Goal: Check status: Check status

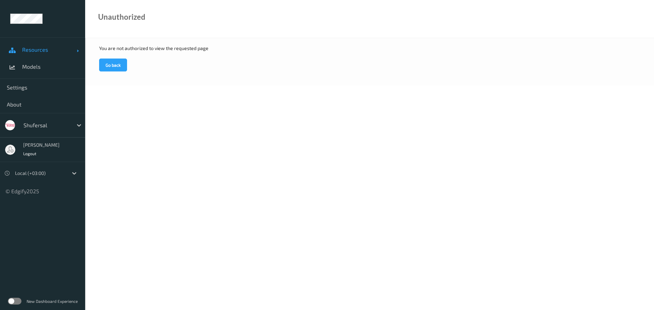
click at [35, 48] on span "Resources" at bounding box center [49, 49] width 54 height 7
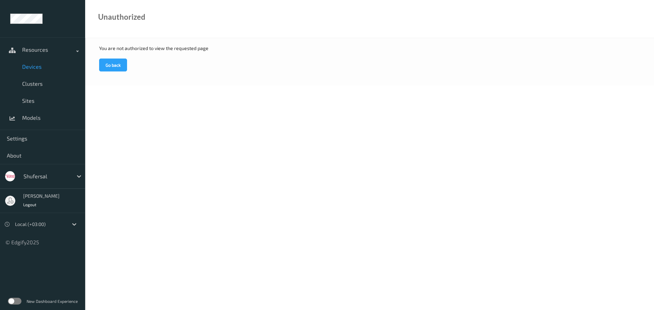
click at [38, 67] on span "Devices" at bounding box center [50, 66] width 56 height 7
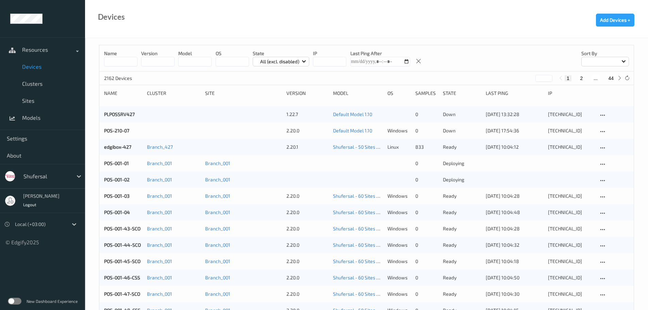
click at [29, 71] on link "Devices" at bounding box center [42, 66] width 85 height 17
click at [116, 64] on input at bounding box center [120, 62] width 33 height 10
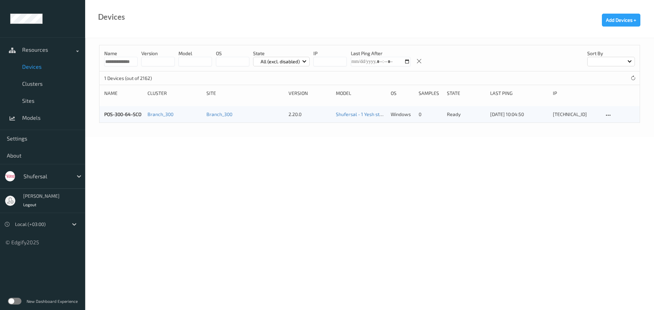
scroll to position [0, 2]
type input "**********"
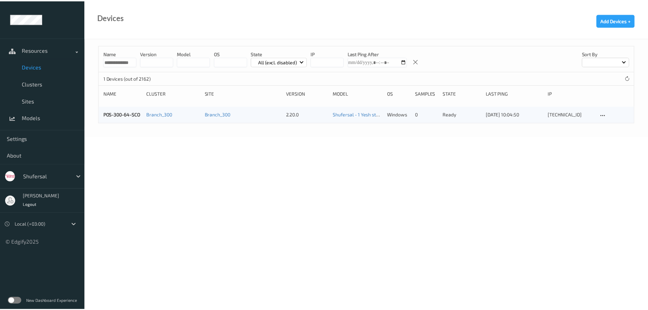
scroll to position [0, 0]
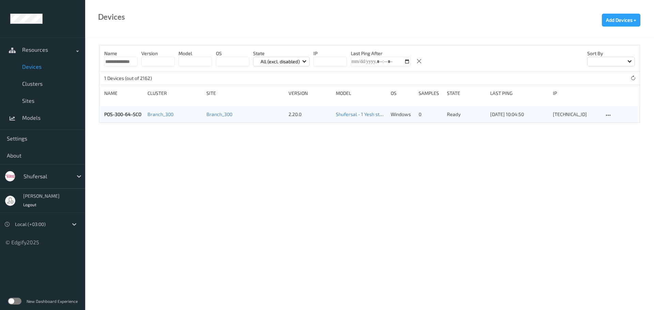
click at [115, 117] on div "POS-300-64-SCO" at bounding box center [123, 114] width 38 height 7
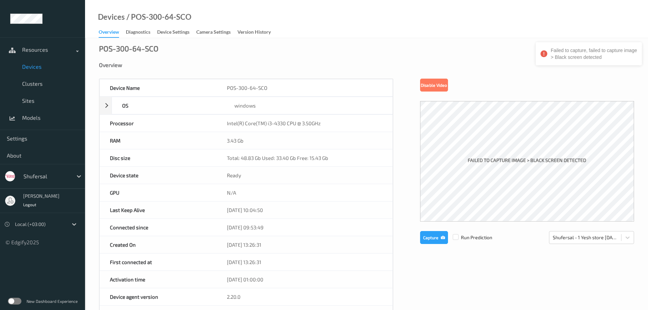
click at [571, 159] on label "failed to capture image > Black screen detected" at bounding box center [527, 161] width 122 height 12
click at [520, 124] on div "failed to capture image > Black screen detected" at bounding box center [527, 161] width 214 height 121
click at [567, 149] on div "failed to capture image > Black screen detected" at bounding box center [527, 161] width 214 height 121
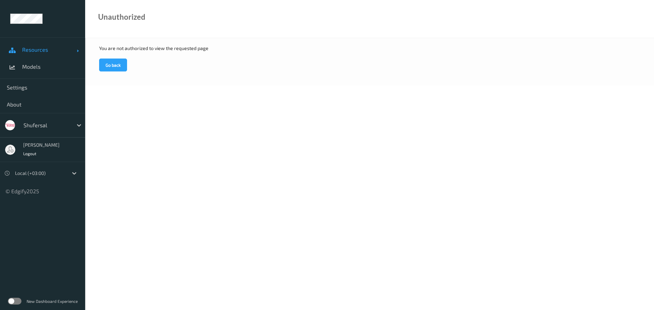
click at [42, 54] on link "Resources" at bounding box center [42, 49] width 85 height 17
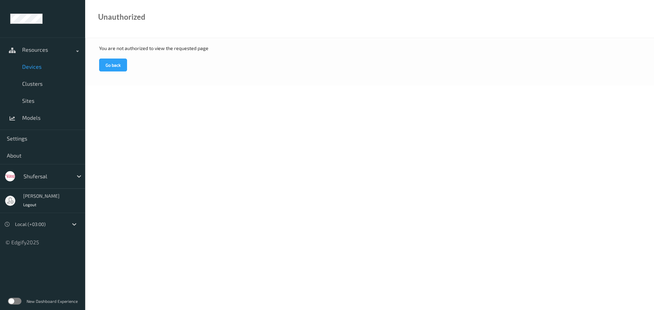
click at [36, 69] on span "Devices" at bounding box center [50, 66] width 56 height 7
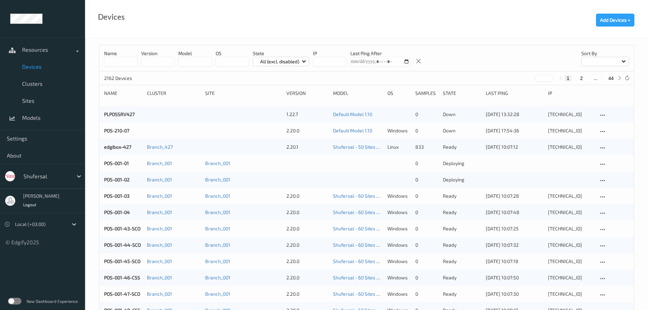
click at [129, 60] on input at bounding box center [120, 62] width 33 height 10
type input "******"
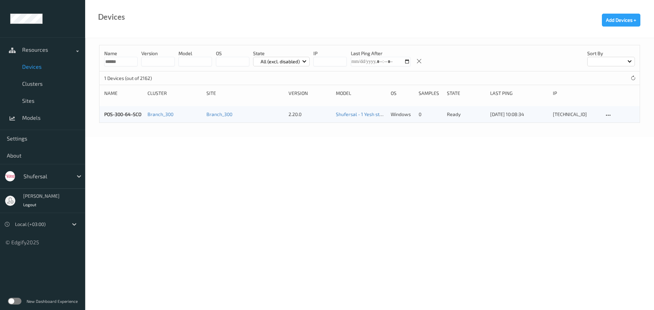
click at [123, 116] on link "POS-300-64-SCO" at bounding box center [122, 114] width 37 height 6
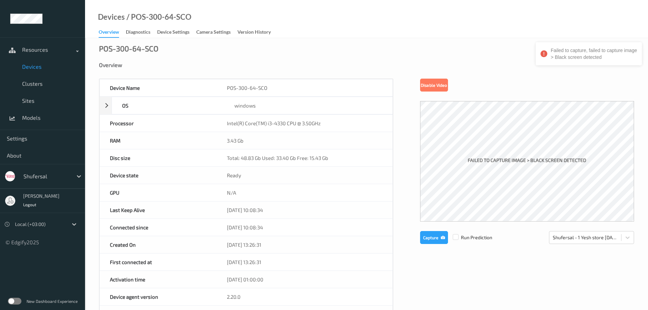
click at [477, 126] on div "failed to capture image > Black screen detected" at bounding box center [527, 161] width 214 height 121
click at [477, 133] on div "failed to capture image > Black screen detected" at bounding box center [527, 161] width 214 height 121
click at [524, 160] on label "failed to capture image > Black screen detected" at bounding box center [527, 161] width 122 height 12
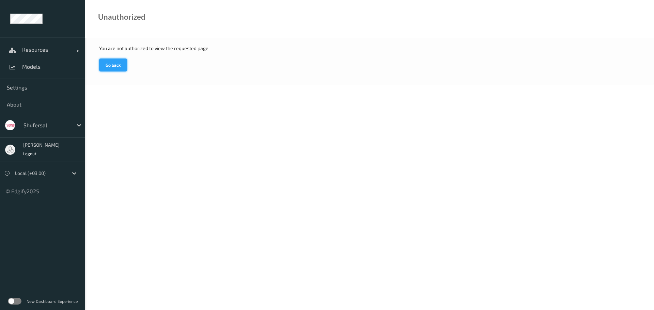
click at [118, 61] on button "Go back" at bounding box center [113, 65] width 28 height 13
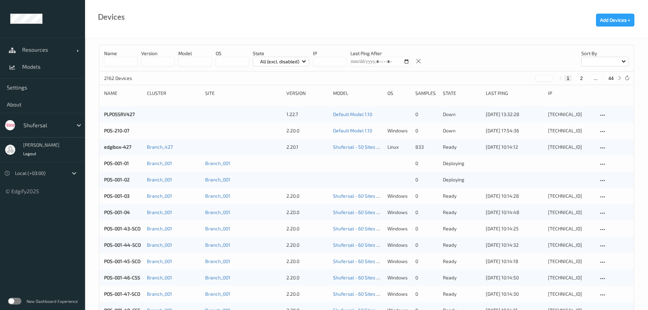
click at [118, 61] on input at bounding box center [120, 62] width 33 height 10
click at [120, 197] on link "POS-001-03" at bounding box center [117, 196] width 26 height 6
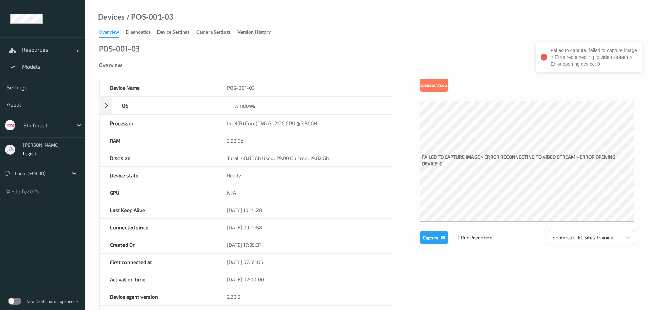
click at [543, 170] on label "failed to capture image > Error reconnecting to video stream > Error opening de…" at bounding box center [527, 161] width 214 height 19
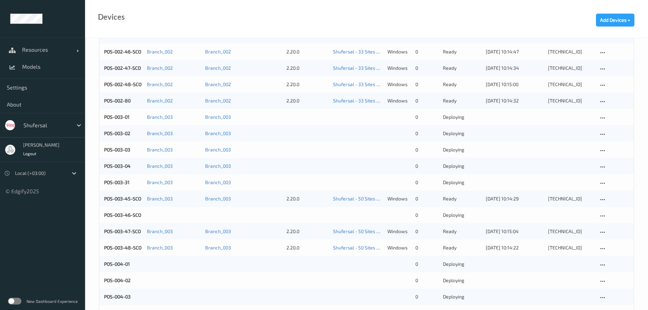
scroll to position [545, 0]
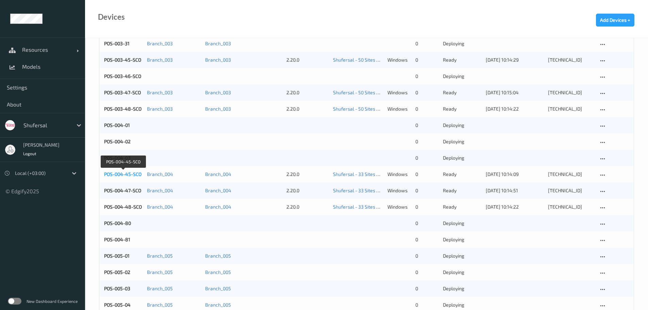
click at [121, 175] on link "POS-004-45-SCO" at bounding box center [122, 174] width 37 height 6
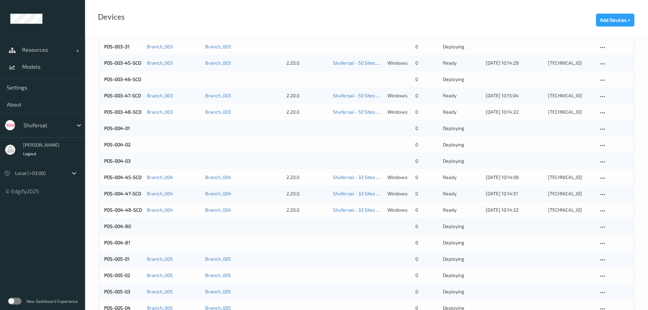
scroll to position [545, 0]
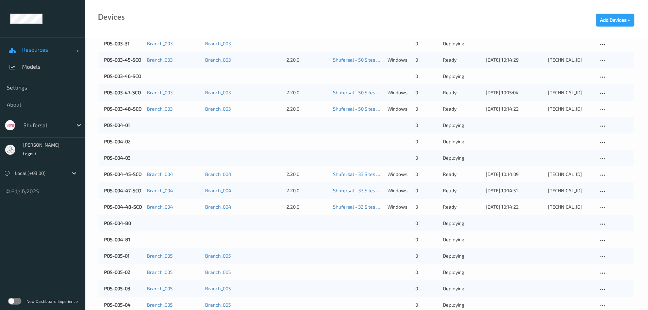
click at [44, 49] on span "Resources" at bounding box center [49, 49] width 54 height 7
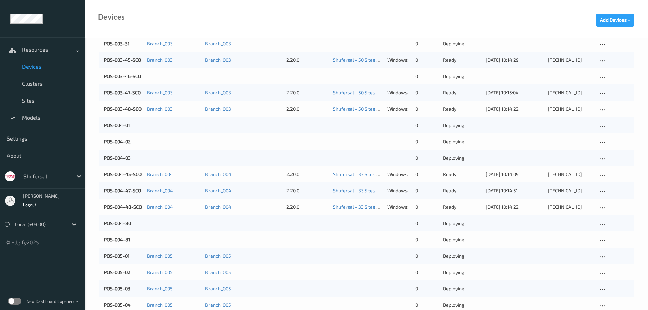
click at [39, 68] on span "Devices" at bounding box center [50, 66] width 56 height 7
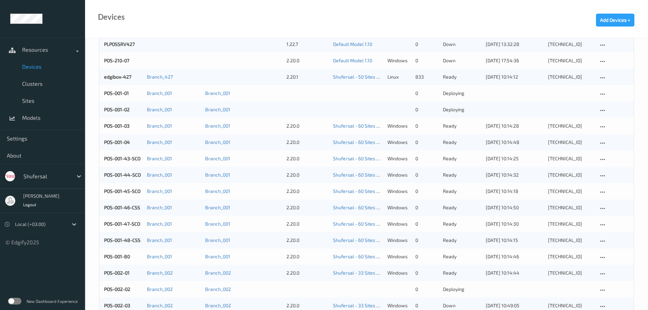
scroll to position [0, 0]
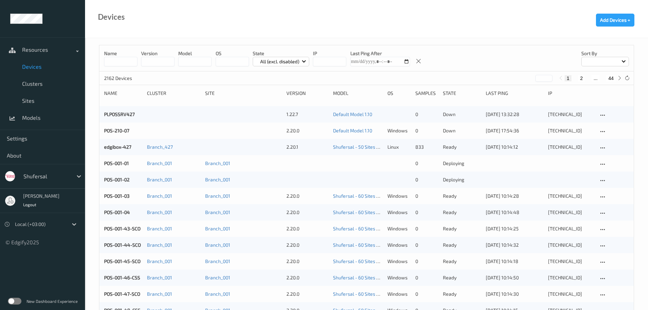
click at [131, 58] on input at bounding box center [120, 62] width 33 height 10
type input "******"
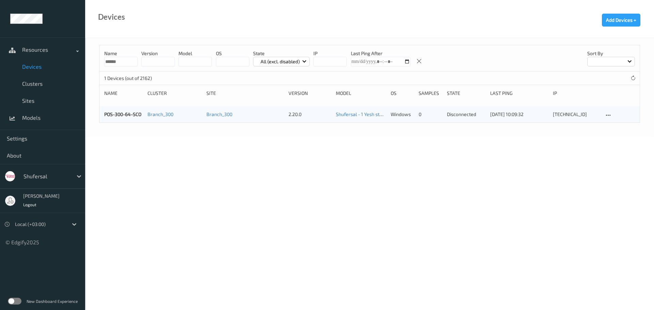
click at [132, 117] on div "POS-300-64-SCO" at bounding box center [123, 114] width 38 height 7
click at [117, 121] on div "POS-300-64-SCO Branch_300 Branch_300 2.20.0 Shufersal - 1 Yesh store 2025-09-10…" at bounding box center [369, 114] width 540 height 16
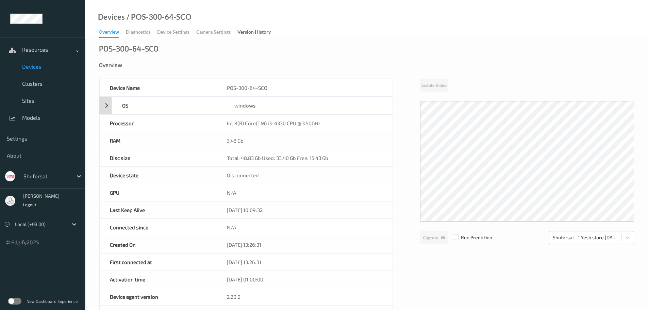
click at [390, 98] on div "windows" at bounding box center [308, 105] width 169 height 17
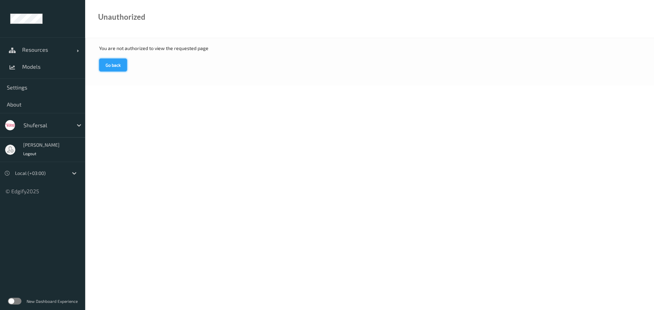
click at [110, 67] on button "Go back" at bounding box center [113, 65] width 28 height 13
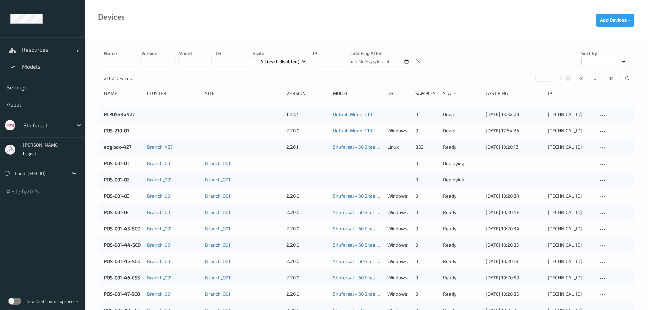
click at [117, 67] on div "Name version model OS State All (excl. disabled) IP Last Ping After Sort by" at bounding box center [366, 58] width 535 height 26
click at [125, 62] on input at bounding box center [120, 62] width 33 height 10
type input "******"
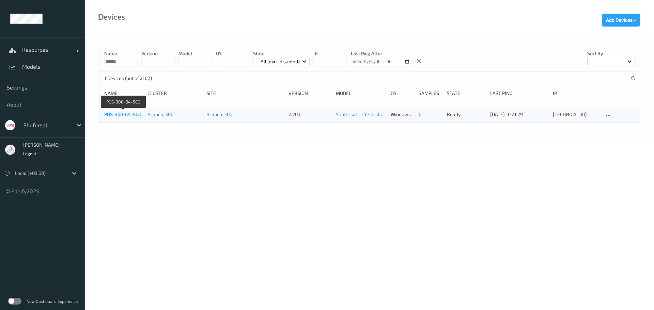
click at [123, 114] on link "POS-300-64-SCO" at bounding box center [122, 114] width 37 height 6
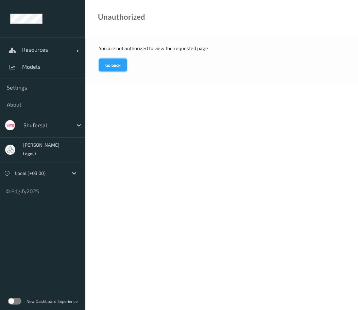
click at [120, 67] on button "Go back" at bounding box center [113, 65] width 28 height 13
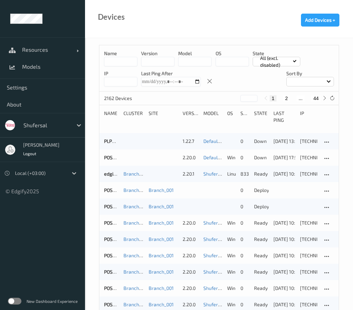
click at [120, 57] on p "Name" at bounding box center [120, 53] width 33 height 7
click at [120, 61] on input at bounding box center [120, 62] width 33 height 10
type input "******"
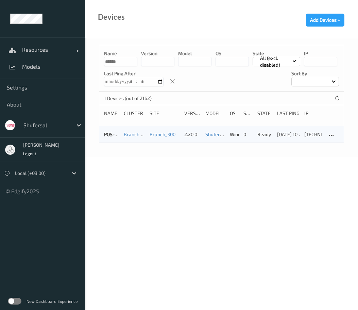
click at [115, 136] on link "POS-300-64-SCO" at bounding box center [122, 134] width 37 height 6
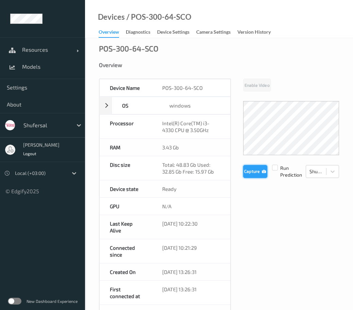
click at [256, 169] on button "Capture" at bounding box center [255, 171] width 24 height 13
click at [257, 169] on button "Capture" at bounding box center [255, 171] width 24 height 13
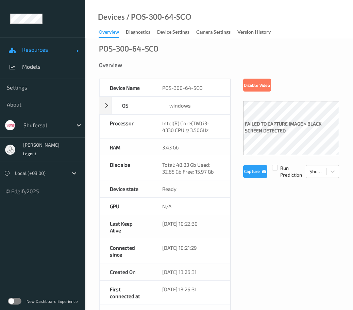
click at [31, 52] on span "Resources" at bounding box center [49, 49] width 54 height 7
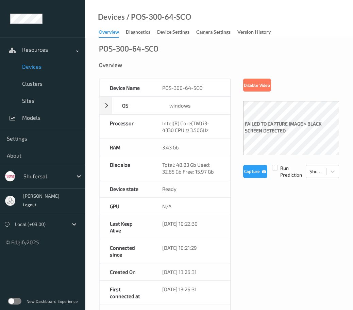
click at [33, 70] on link "Devices" at bounding box center [42, 66] width 85 height 17
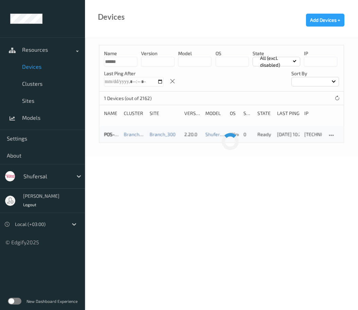
click at [129, 64] on input "******" at bounding box center [120, 62] width 33 height 10
type input "***"
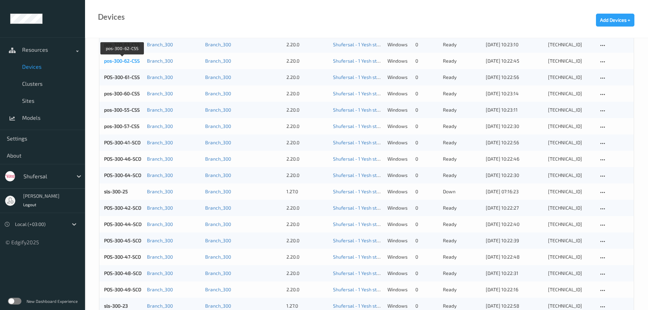
scroll to position [238, 0]
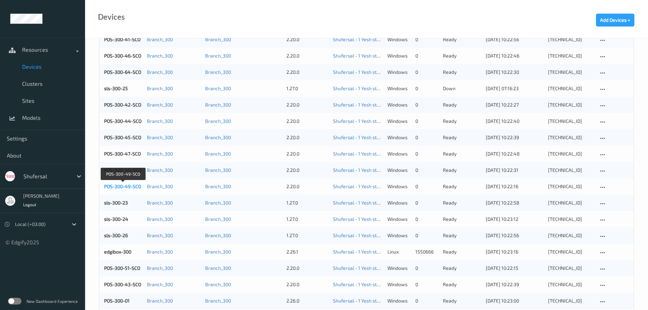
click at [132, 185] on link "POS-300-49-SCO" at bounding box center [122, 186] width 37 height 6
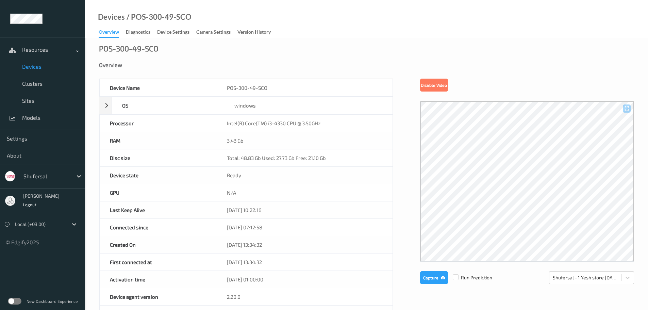
click at [499, 144] on div at bounding box center [527, 181] width 214 height 161
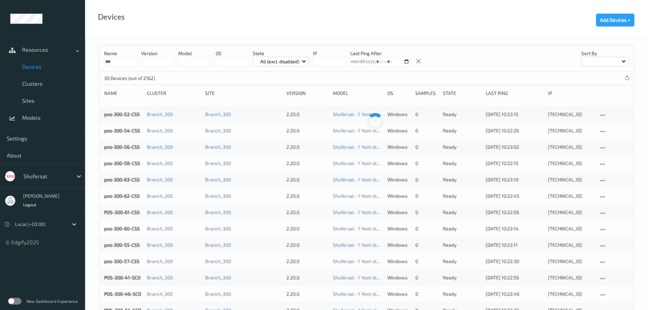
click at [126, 60] on input "***" at bounding box center [120, 62] width 33 height 10
type input "*******"
